Goal: Contribute content

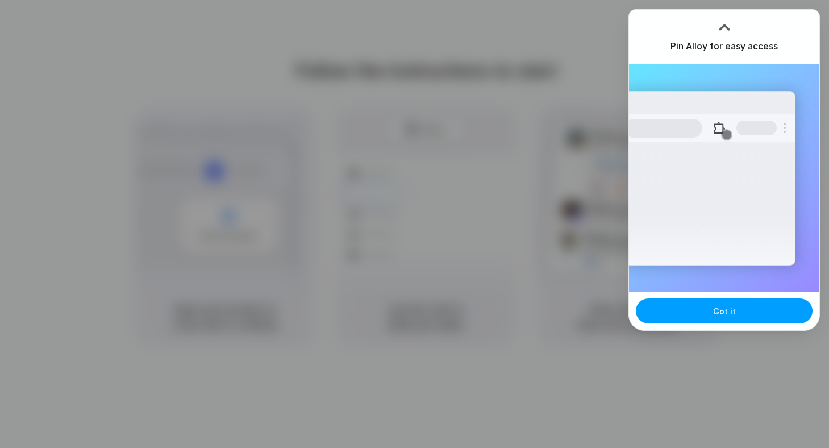
click at [729, 309] on span "Got it" at bounding box center [724, 311] width 23 height 12
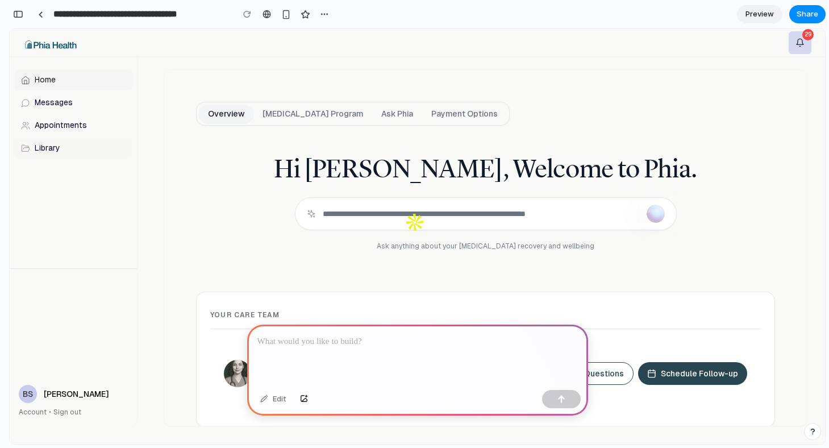
click at [60, 152] on button "Library" at bounding box center [73, 148] width 118 height 20
click at [363, 353] on div at bounding box center [417, 354] width 341 height 61
